Goal: Task Accomplishment & Management: Complete application form

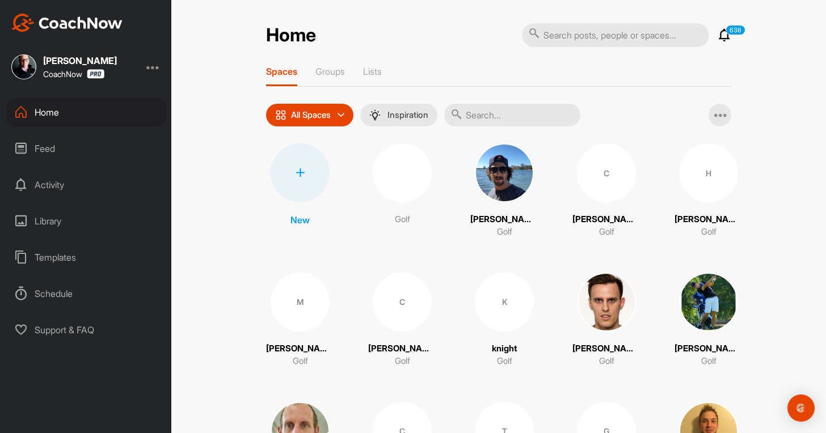
click at [297, 184] on div at bounding box center [300, 172] width 59 height 59
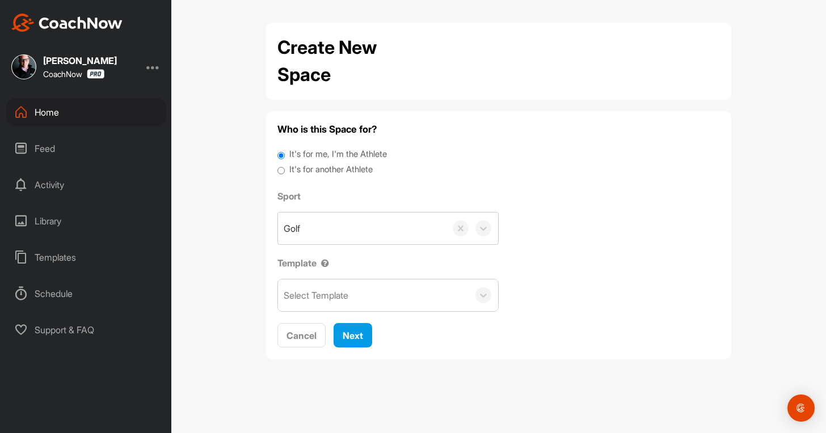
click at [338, 165] on label "It's for another Athlete" at bounding box center [330, 169] width 83 height 13
click at [285, 165] on input "It's for another Athlete" at bounding box center [280, 170] width 7 height 15
radio input "true"
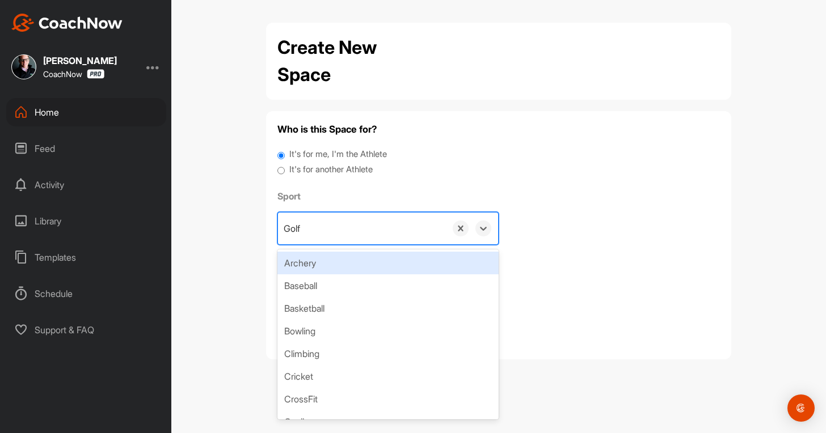
drag, startPoint x: 354, startPoint y: 225, endPoint x: 362, endPoint y: 284, distance: 59.5
click at [354, 239] on div "Golf" at bounding box center [362, 229] width 168 height 32
paste input "[EMAIL_ADDRESS][DOMAIN_NAME]"
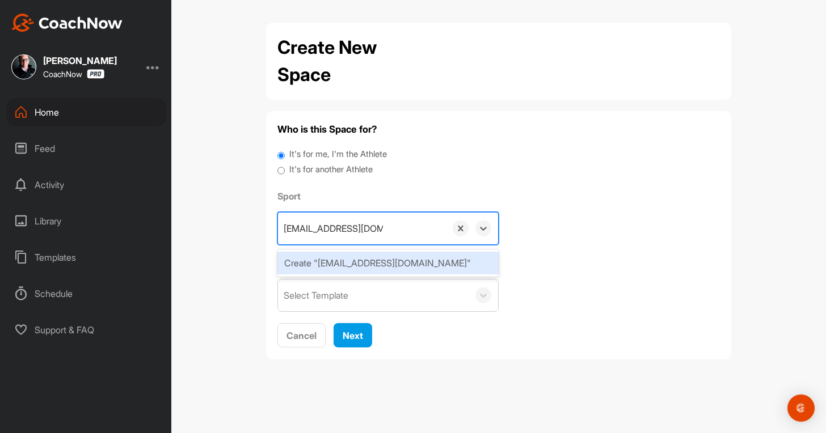
type input "[EMAIL_ADDRESS][DOMAIN_NAME]"
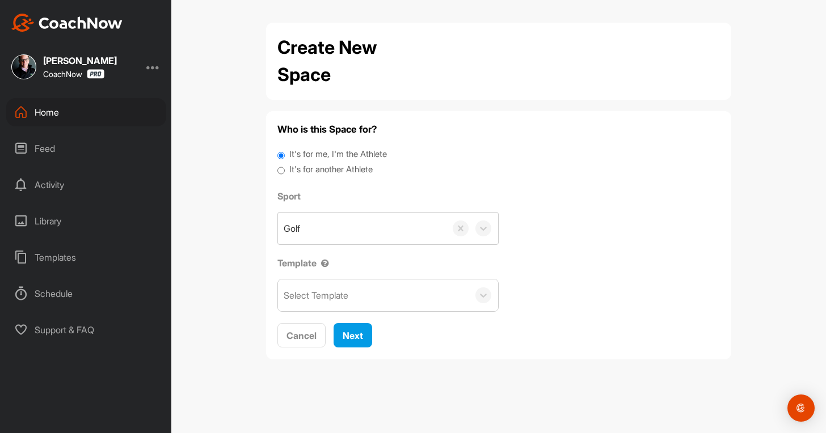
click at [340, 163] on label "It's for another Athlete" at bounding box center [330, 169] width 83 height 13
click at [285, 163] on input "It's for another Athlete" at bounding box center [280, 170] width 7 height 15
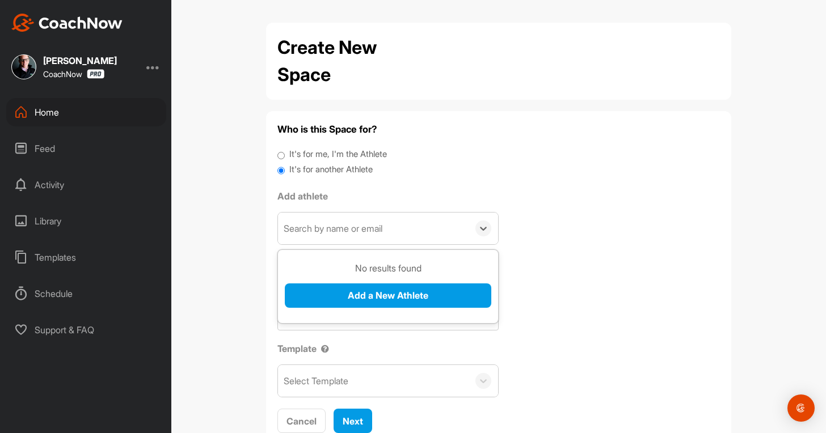
paste input "[EMAIL_ADDRESS][DOMAIN_NAME]"
type input "[EMAIL_ADDRESS][DOMAIN_NAME]"
drag, startPoint x: 345, startPoint y: 223, endPoint x: 347, endPoint y: 261, distance: 38.6
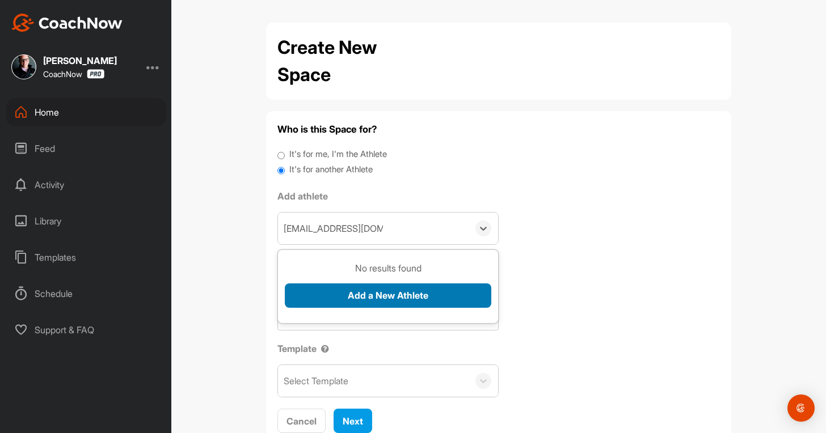
click at [341, 283] on div "No results found Add a New Athlete" at bounding box center [388, 288] width 206 height 55
click at [345, 294] on button "Add a New Athlete" at bounding box center [388, 296] width 206 height 24
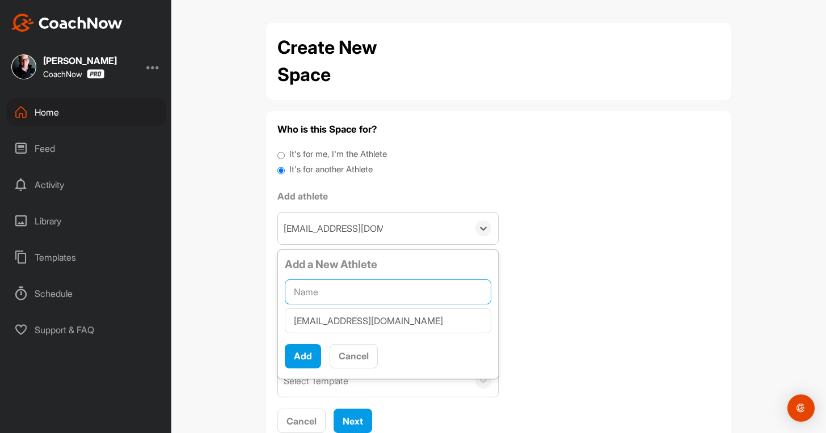
drag, startPoint x: 334, startPoint y: 294, endPoint x: 335, endPoint y: 305, distance: 11.4
click at [334, 294] on input "text" at bounding box center [388, 292] width 206 height 25
paste input "[PERSON_NAME]"
type input "[PERSON_NAME]"
click at [297, 358] on button "Add" at bounding box center [303, 356] width 36 height 24
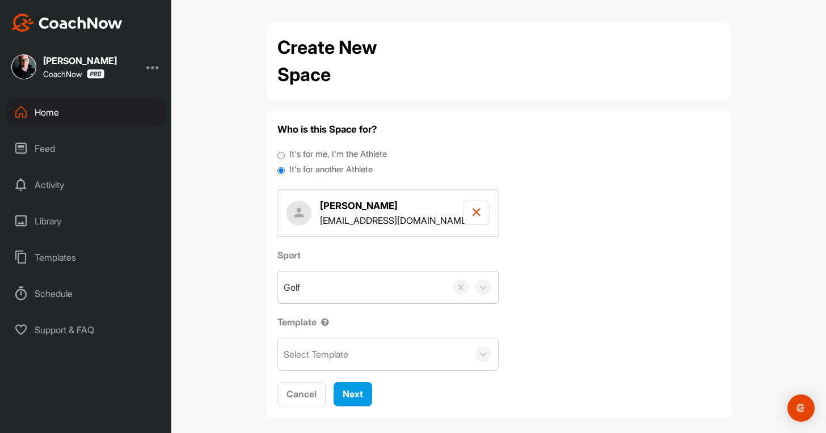
click at [305, 351] on div "Select Template" at bounding box center [316, 355] width 65 height 14
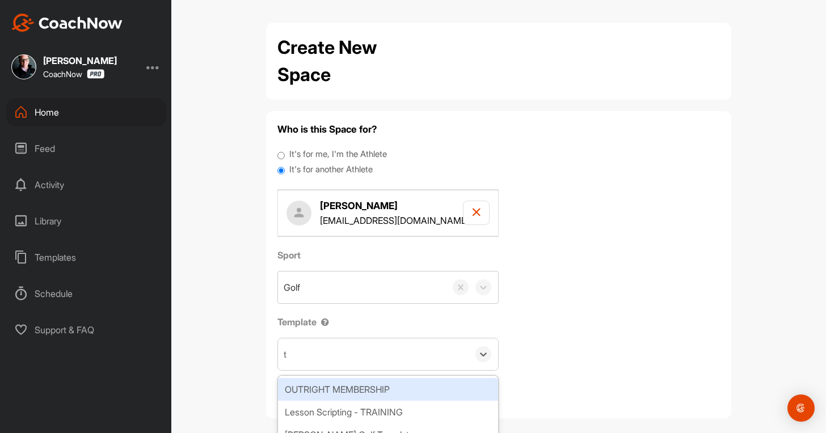
type input "to"
click at [317, 396] on div "Tour Aim" at bounding box center [388, 389] width 220 height 23
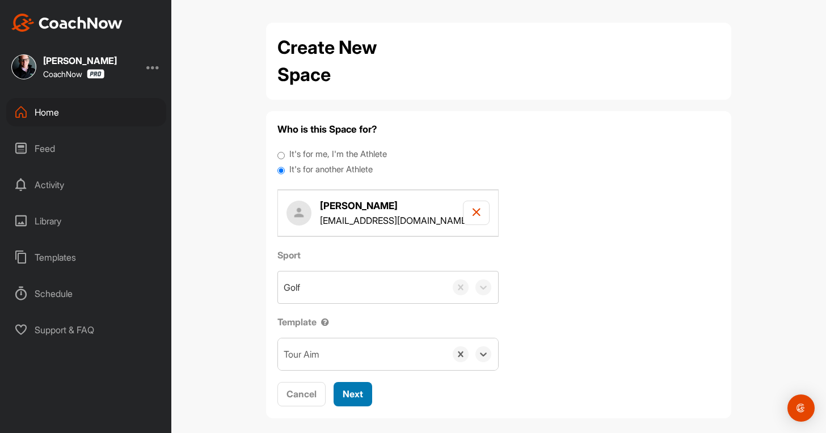
click at [337, 387] on button "Next" at bounding box center [353, 394] width 39 height 24
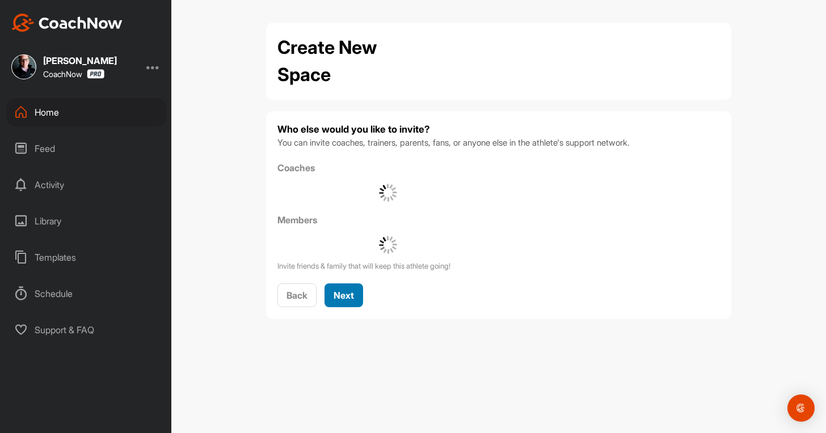
click at [353, 290] on span "Next" at bounding box center [344, 295] width 20 height 11
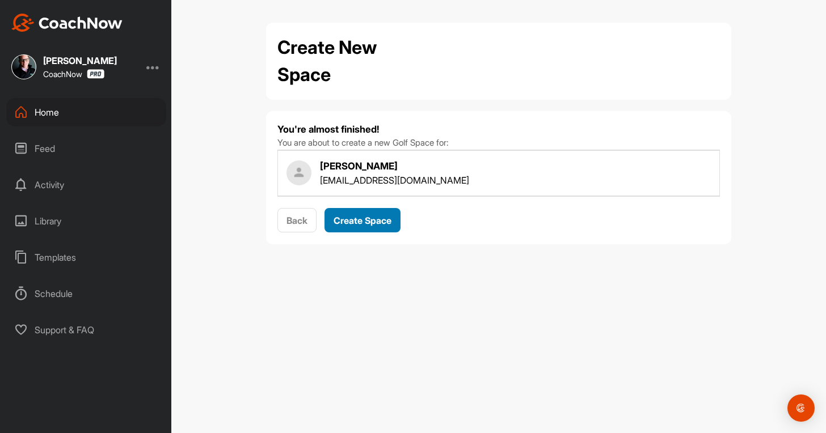
click at [381, 222] on span "Create Space" at bounding box center [363, 220] width 58 height 11
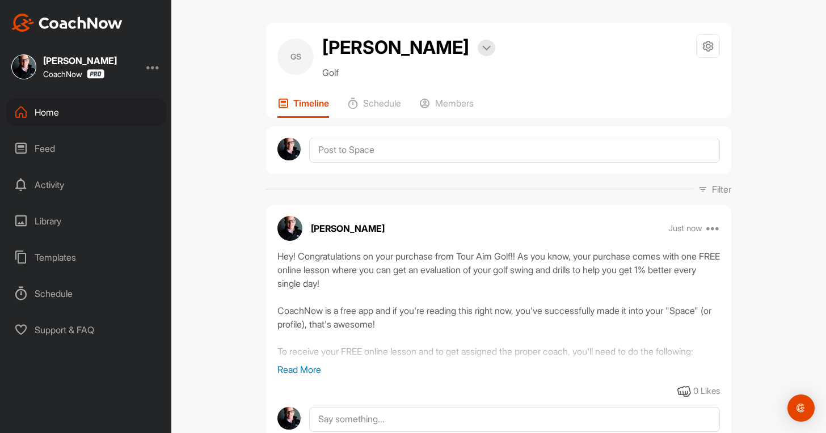
click at [47, 104] on div "Home" at bounding box center [86, 112] width 160 height 28
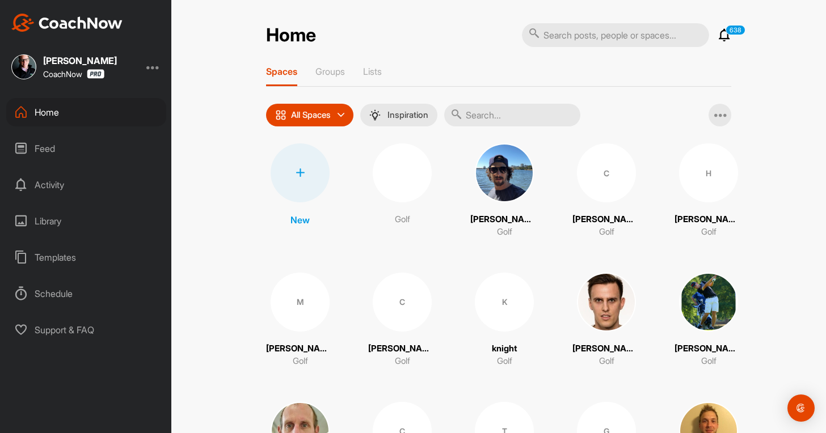
click at [303, 185] on div at bounding box center [300, 172] width 59 height 59
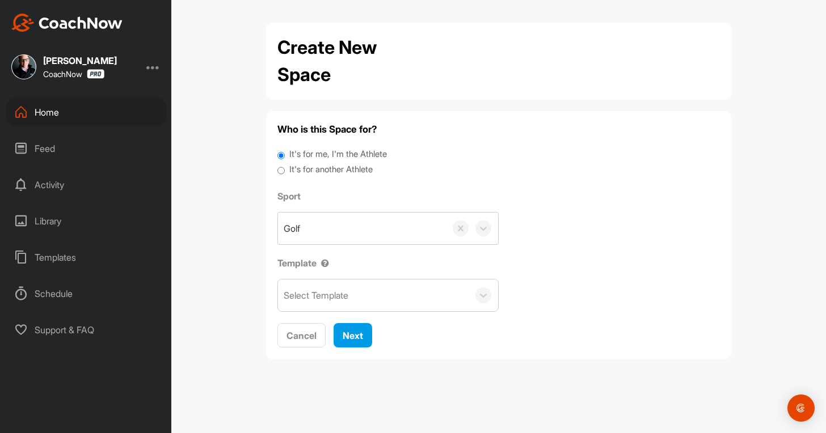
click at [369, 168] on label "It's for another Athlete" at bounding box center [330, 169] width 83 height 13
click at [285, 168] on input "It's for another Athlete" at bounding box center [280, 170] width 7 height 15
radio input "true"
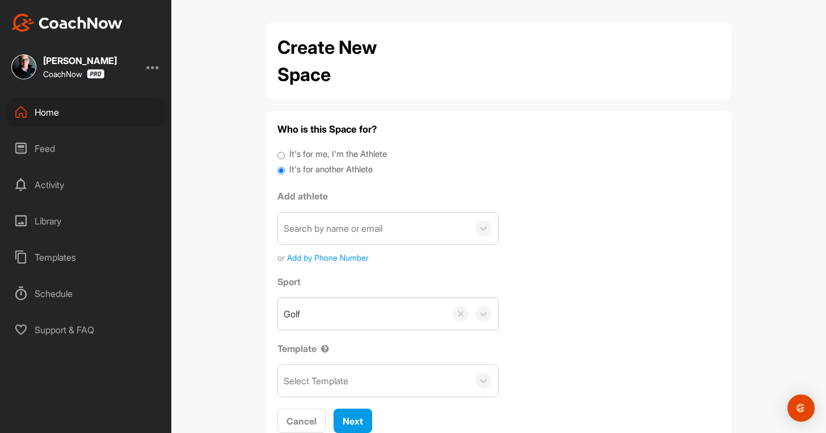
click at [348, 246] on div "Search by name or email or Add by Phone Number" at bounding box center [387, 238] width 221 height 52
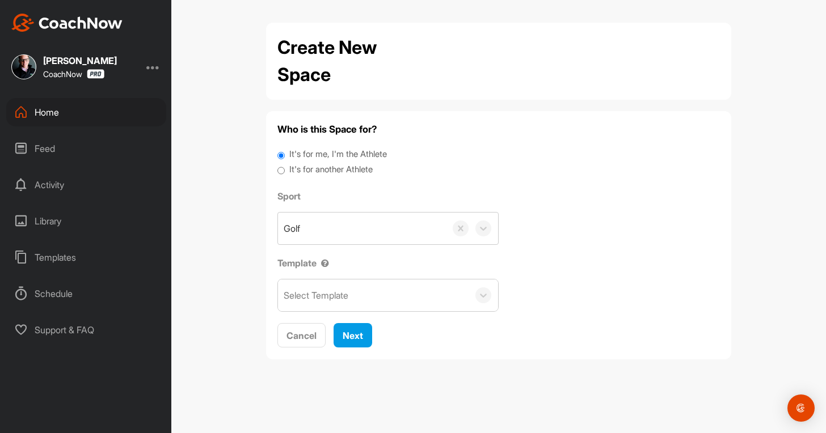
click at [330, 170] on label "It's for another Athlete" at bounding box center [330, 169] width 83 height 13
click at [285, 170] on input "It's for another Athlete" at bounding box center [280, 170] width 7 height 15
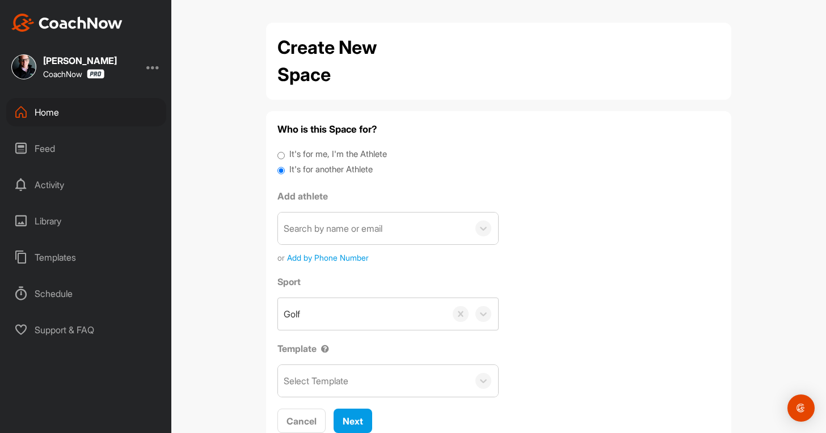
click at [336, 224] on div "Search by name or email" at bounding box center [333, 229] width 99 height 14
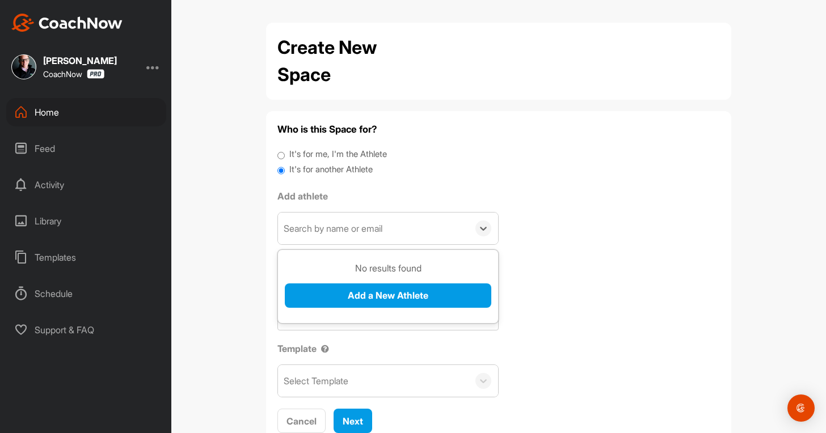
paste input "[PERSON_NAME][EMAIL_ADDRESS][PERSON_NAME][DOMAIN_NAME]"
type input "[PERSON_NAME][EMAIL_ADDRESS][PERSON_NAME][DOMAIN_NAME]"
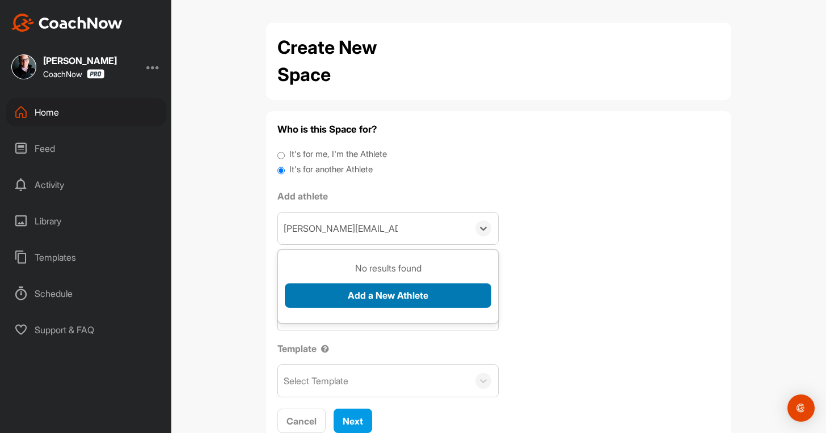
click at [310, 294] on button "Add a New Athlete" at bounding box center [388, 296] width 206 height 24
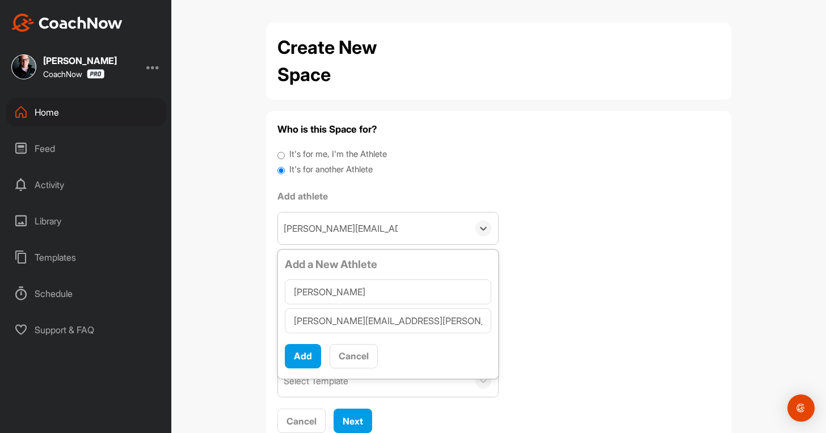
drag, startPoint x: 298, startPoint y: 284, endPoint x: 309, endPoint y: 332, distance: 48.7
click at [309, 296] on input "[PERSON_NAME]" at bounding box center [388, 292] width 206 height 25
type input "[PERSON_NAME]"
click at [308, 365] on button "Add" at bounding box center [303, 356] width 36 height 24
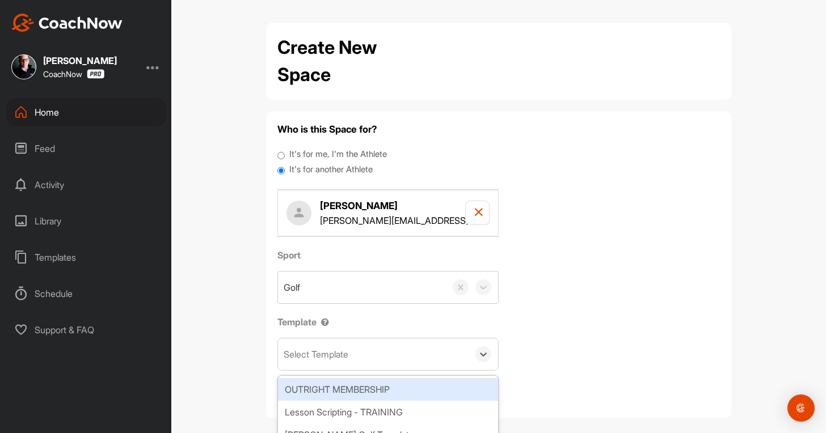
click at [320, 354] on div "Select Template" at bounding box center [316, 355] width 65 height 14
type input "wa"
click at [320, 388] on div "[PERSON_NAME] Golf Template" at bounding box center [388, 389] width 220 height 23
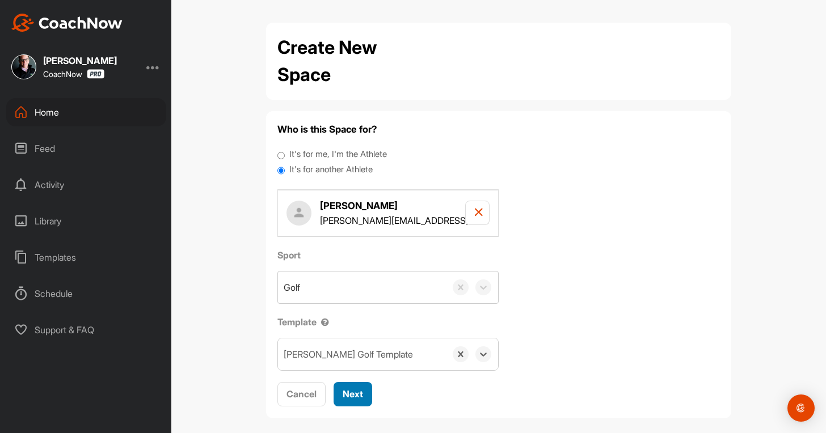
click at [357, 394] on span "Next" at bounding box center [353, 394] width 20 height 11
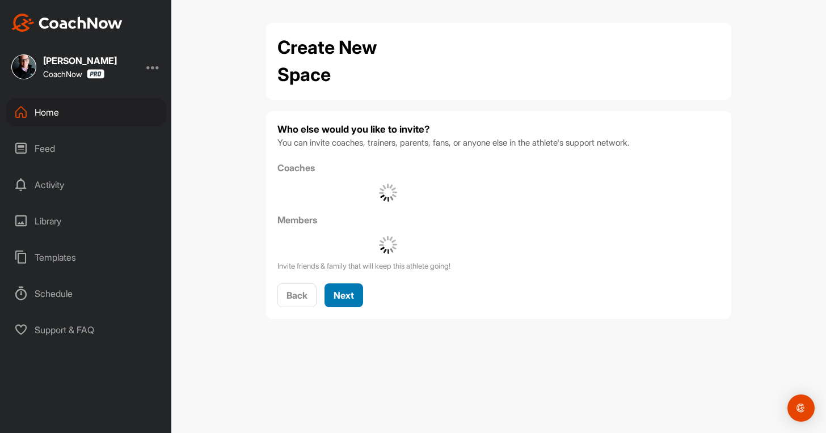
click at [352, 299] on span "Next" at bounding box center [344, 295] width 20 height 11
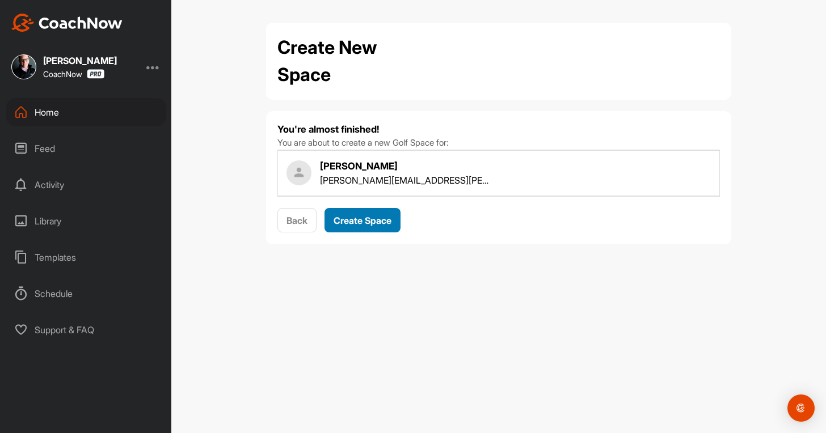
click at [352, 209] on button "Create Space" at bounding box center [362, 220] width 76 height 24
